Goal: Find specific page/section: Find specific page/section

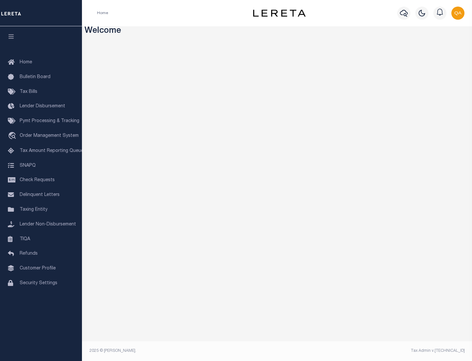
click at [41, 239] on link "TIQA" at bounding box center [41, 239] width 82 height 15
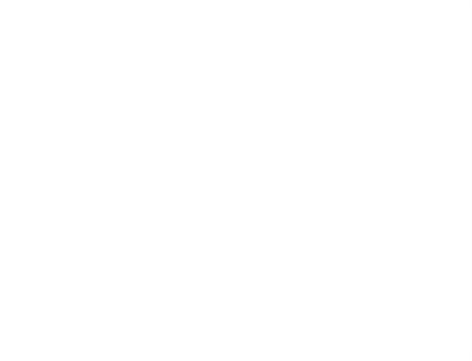
select select "200"
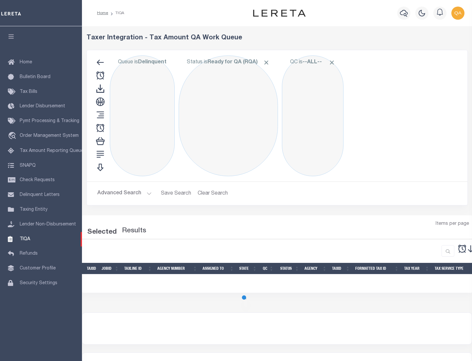
select select "200"
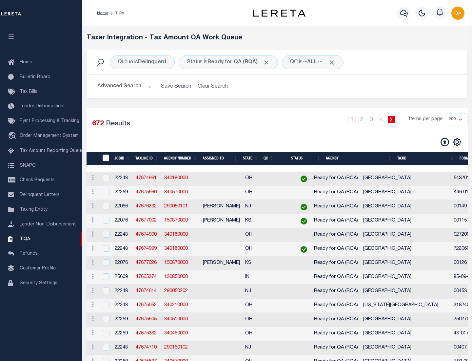
click at [268, 62] on span "Click to Remove" at bounding box center [266, 62] width 7 height 7
